Goal: Task Accomplishment & Management: Manage account settings

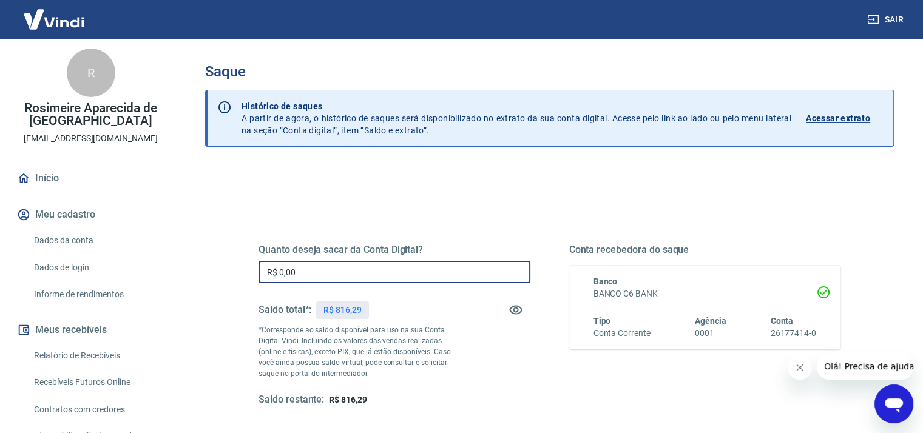
drag, startPoint x: 300, startPoint y: 272, endPoint x: 229, endPoint y: 269, distance: 71.6
click at [230, 274] on div "Quanto deseja sacar da Conta Digital? R$ 0,00 ​ Saldo total*: R$ 816,29 *Corres…" at bounding box center [549, 331] width 640 height 282
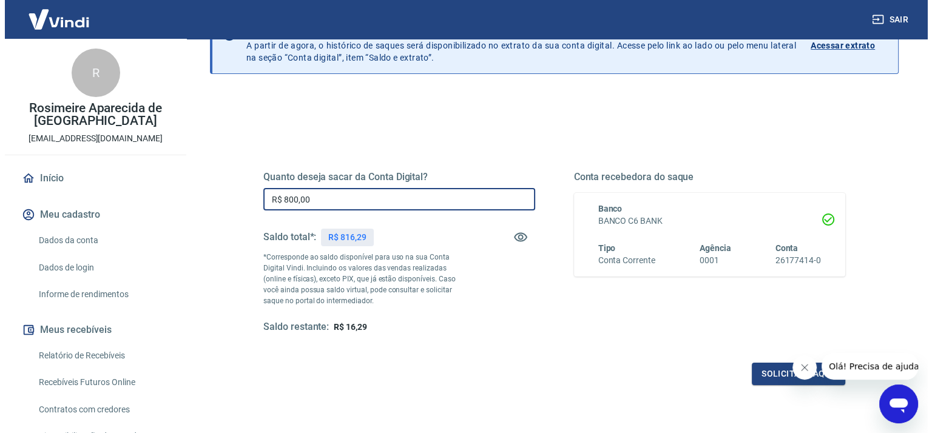
scroll to position [166, 0]
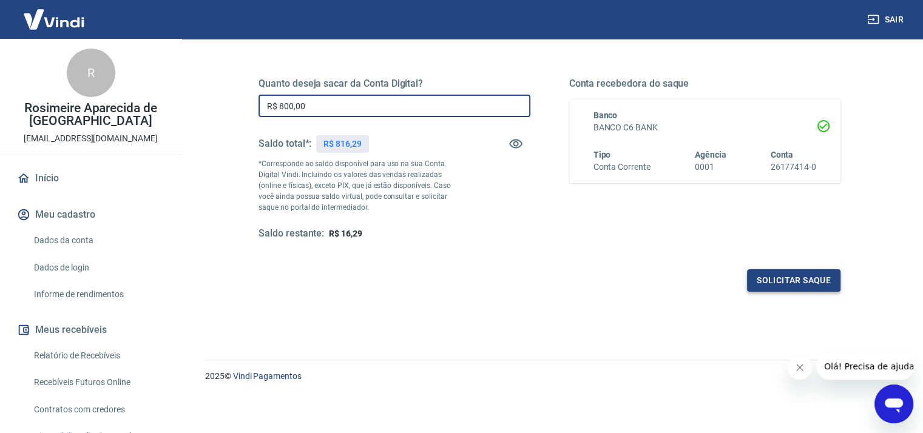
type input "R$ 800,00"
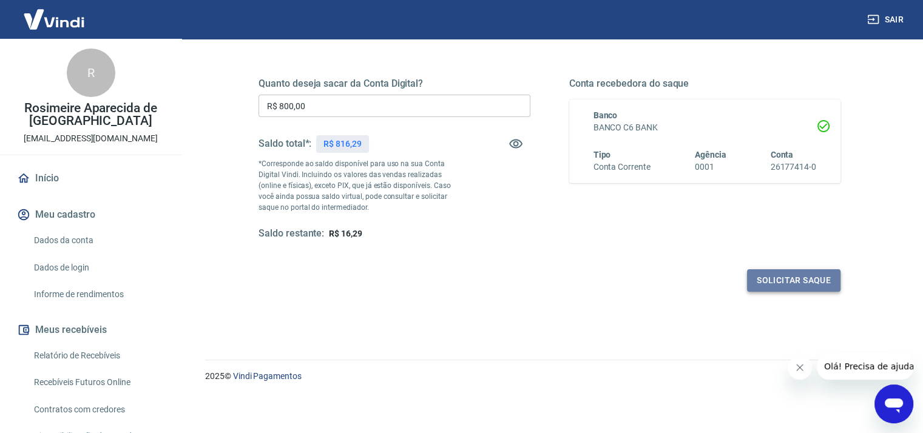
click at [830, 285] on button "Solicitar saque" at bounding box center [793, 280] width 93 height 22
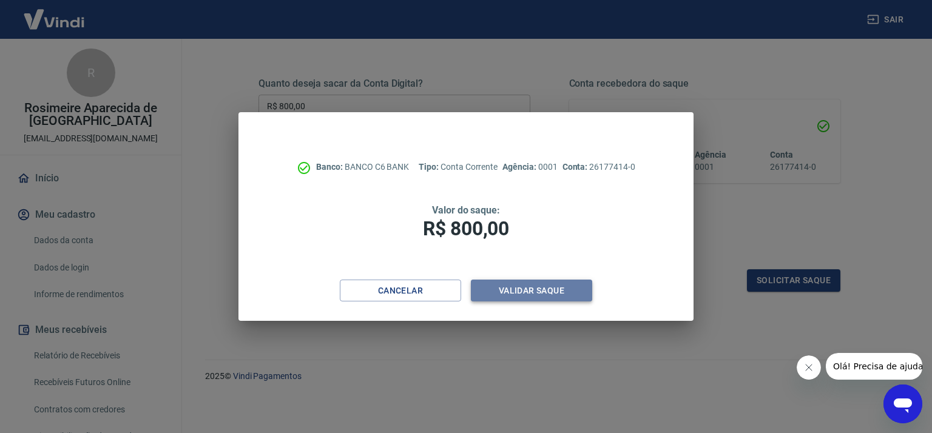
click at [548, 294] on button "Validar saque" at bounding box center [531, 291] width 121 height 22
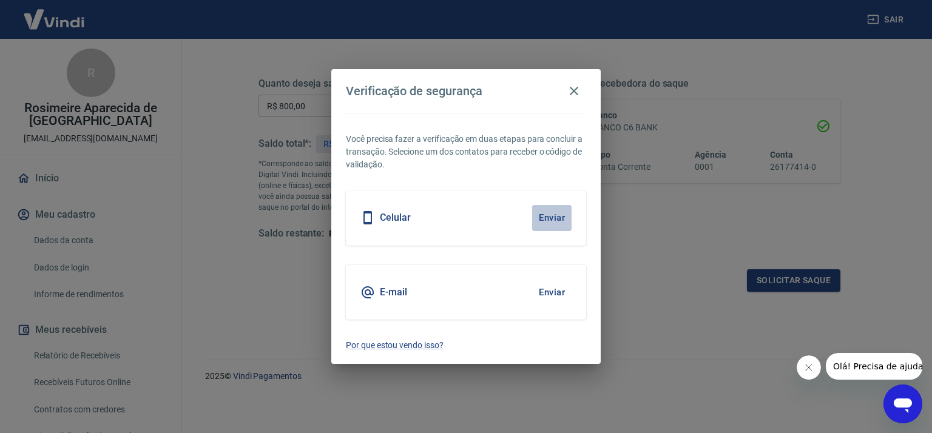
click at [552, 217] on button "Enviar" at bounding box center [551, 217] width 39 height 25
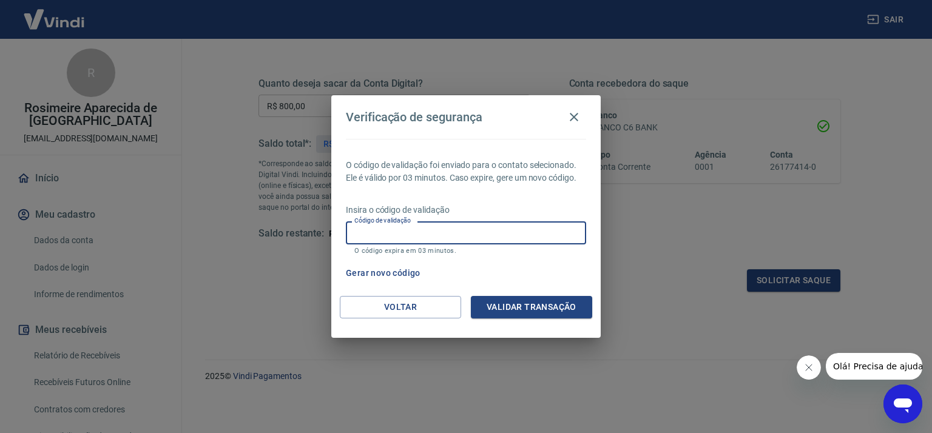
click at [527, 240] on input "Código de validação" at bounding box center [466, 232] width 240 height 22
type input "274453"
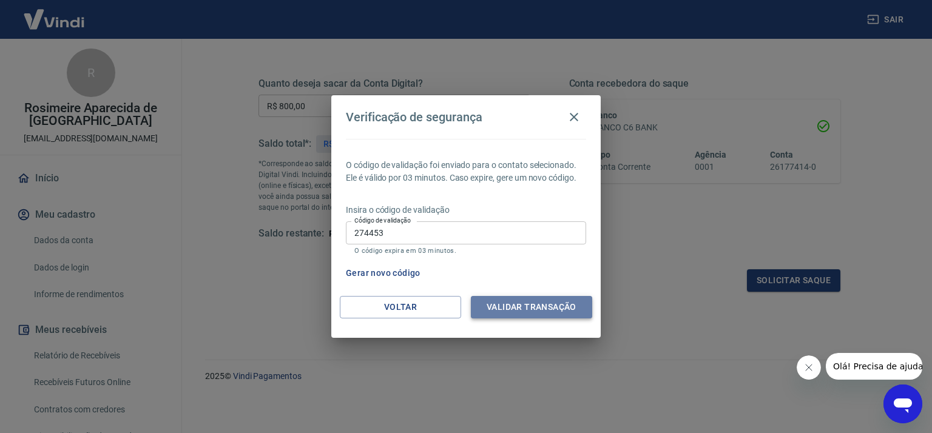
click at [510, 309] on button "Validar transação" at bounding box center [531, 307] width 121 height 22
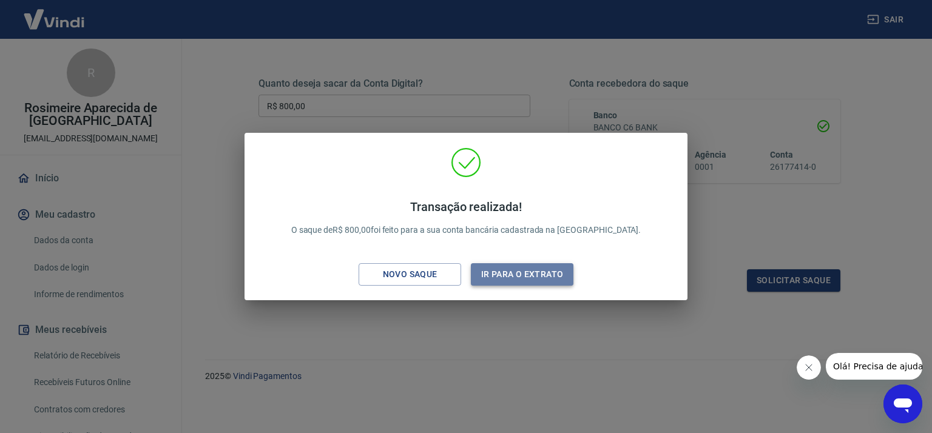
click at [539, 274] on button "Ir para o extrato" at bounding box center [522, 274] width 103 height 22
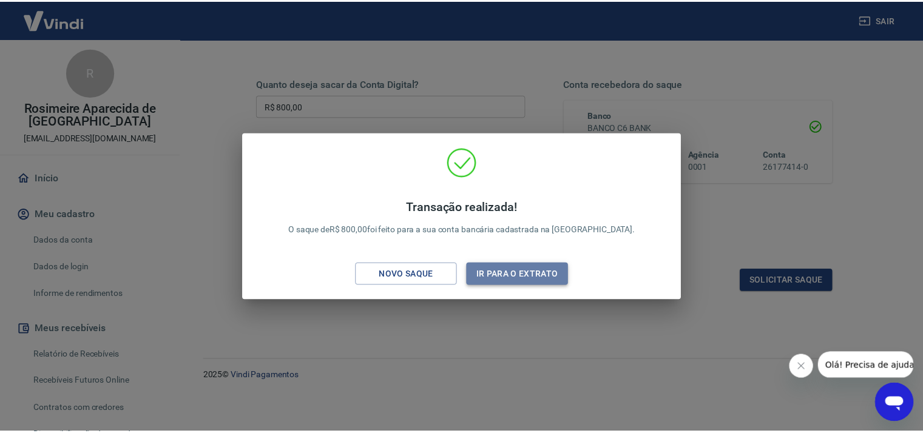
scroll to position [167, 0]
